Goal: Information Seeking & Learning: Learn about a topic

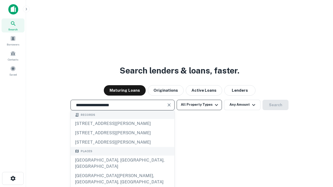
click at [122, 172] on div "[GEOGRAPHIC_DATA], [GEOGRAPHIC_DATA], [GEOGRAPHIC_DATA]" at bounding box center [123, 164] width 104 height 16
click at [199, 105] on button "All Property Types" at bounding box center [199, 105] width 45 height 10
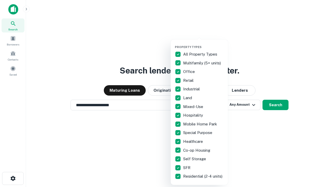
type input "**********"
click at [204, 44] on button "button" at bounding box center [203, 44] width 57 height 0
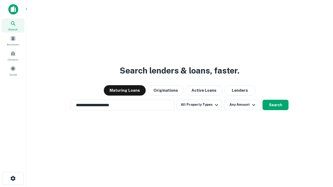
scroll to position [8, 0]
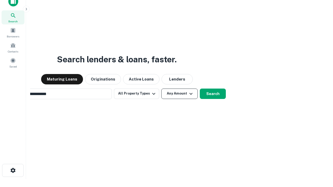
click at [161, 89] on button "Any Amount" at bounding box center [179, 94] width 36 height 10
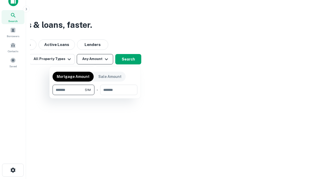
type input "*******"
click at [95, 95] on button "button" at bounding box center [95, 95] width 85 height 0
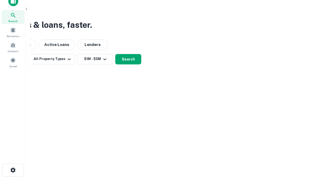
scroll to position [8, 0]
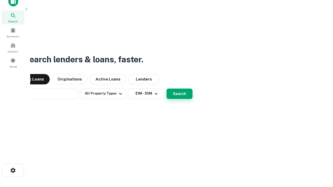
click at [167, 89] on button "Search" at bounding box center [180, 94] width 26 height 10
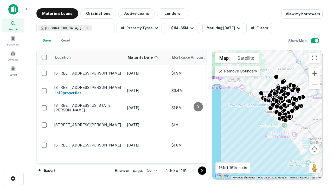
click at [151, 171] on body "Search Borrowers Contacts Saved Maturing Loans Originations Active Loans Lender…" at bounding box center [166, 93] width 333 height 187
click at [151, 158] on li "25" at bounding box center [151, 157] width 15 height 9
